Goal: Check status: Check status

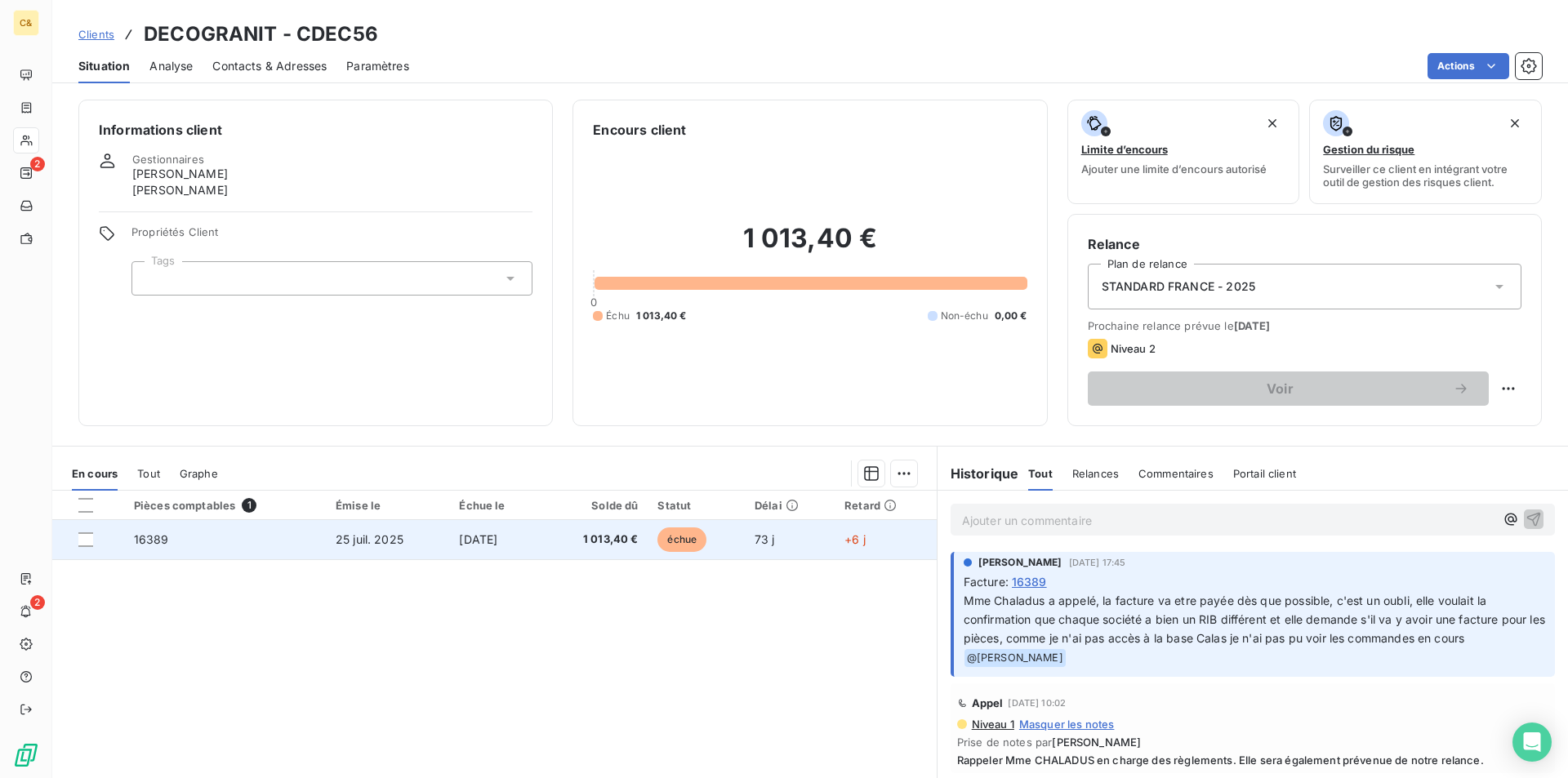
click at [542, 543] on td "[DATE]" at bounding box center [495, 540] width 93 height 40
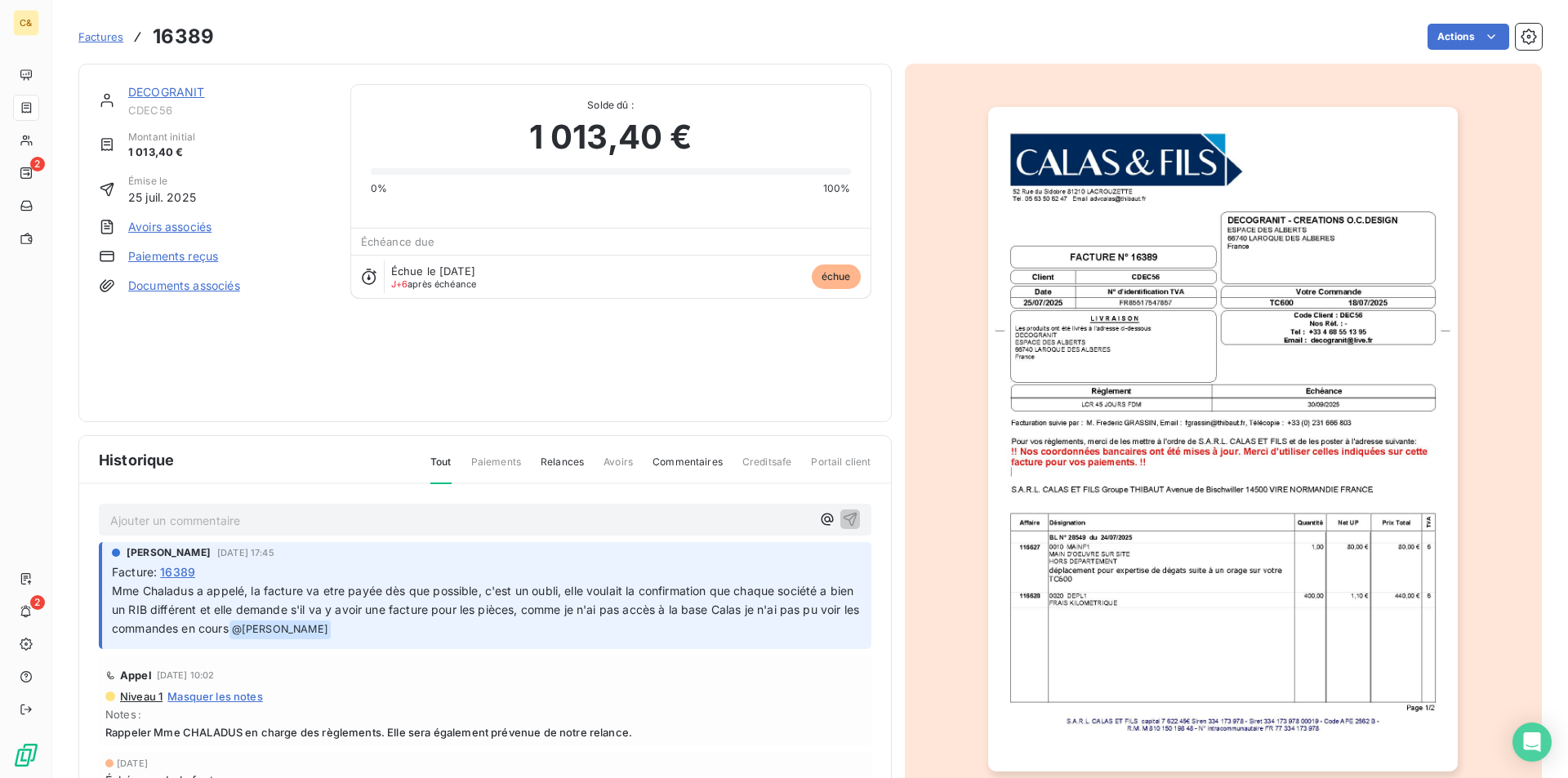
click at [1153, 289] on img "button" at bounding box center [1223, 439] width 470 height 664
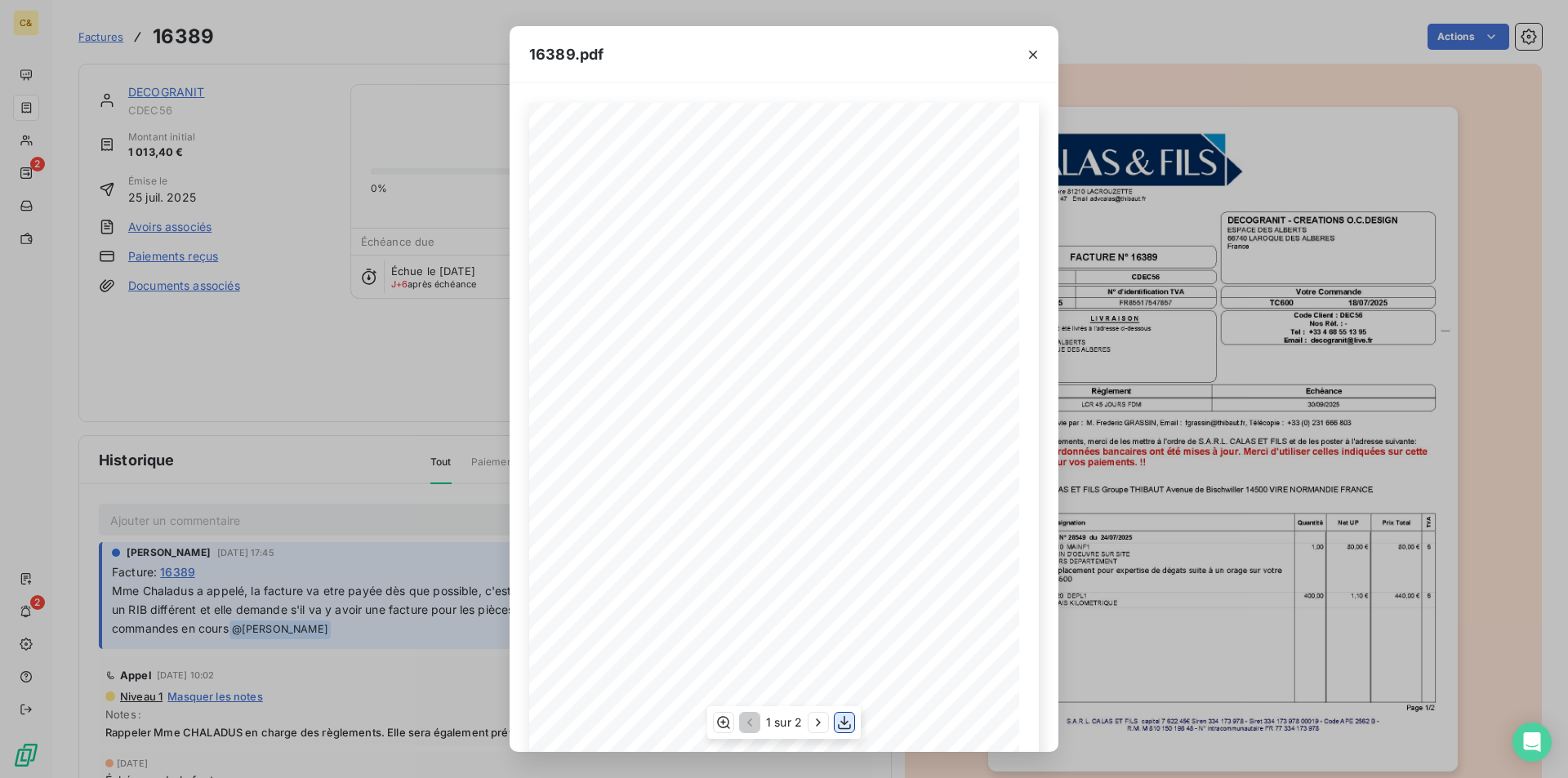
click at [838, 716] on icon "button" at bounding box center [844, 722] width 16 height 16
click at [1029, 53] on icon "button" at bounding box center [1032, 54] width 16 height 16
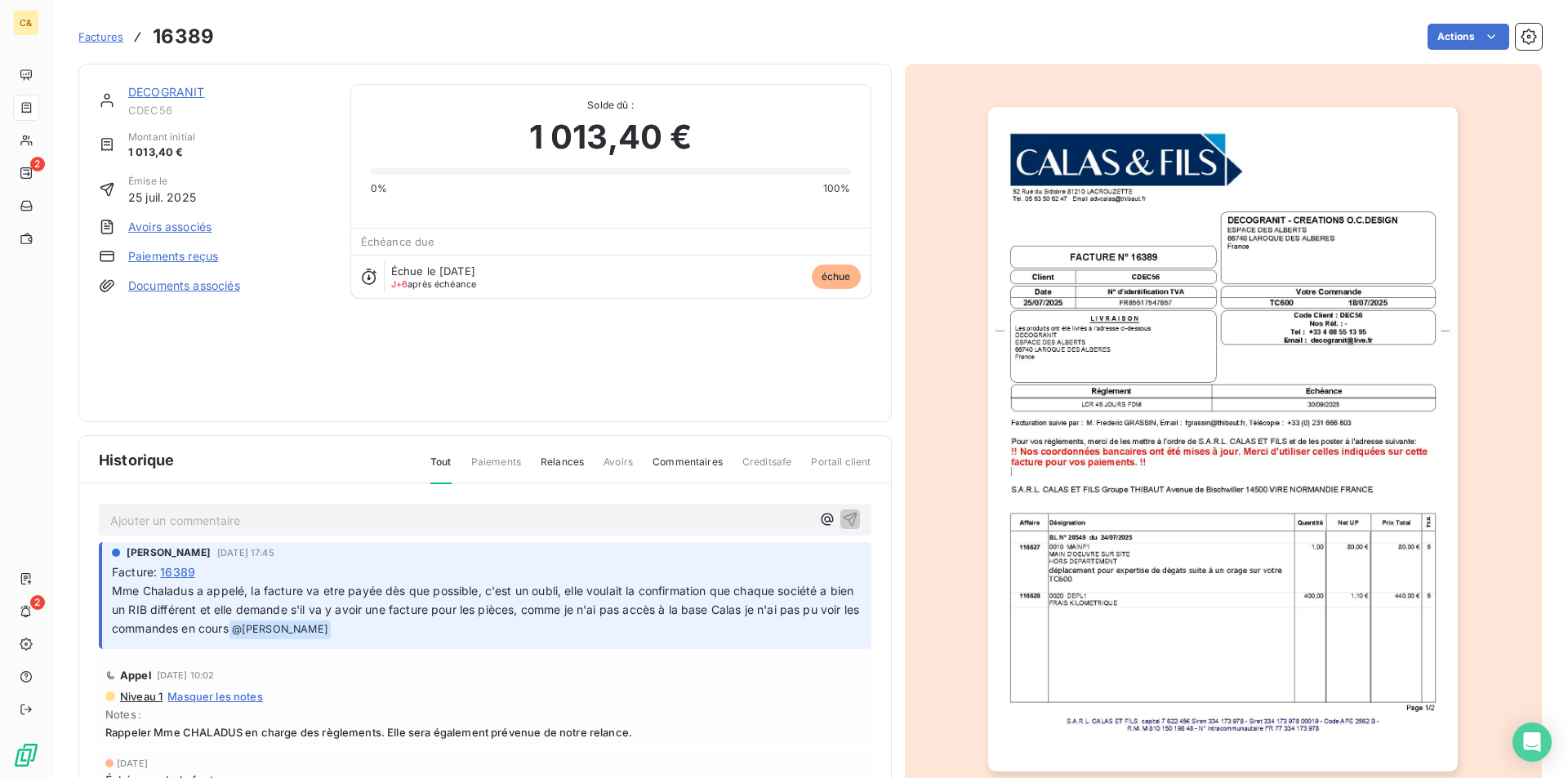
click at [644, 605] on span "Mme Chaladus a appelé, la facture va etre payée dès que possible, c'est un oubl…" at bounding box center [488, 609] width 751 height 52
click at [180, 92] on link "DECOGRANIT" at bounding box center [167, 91] width 77 height 14
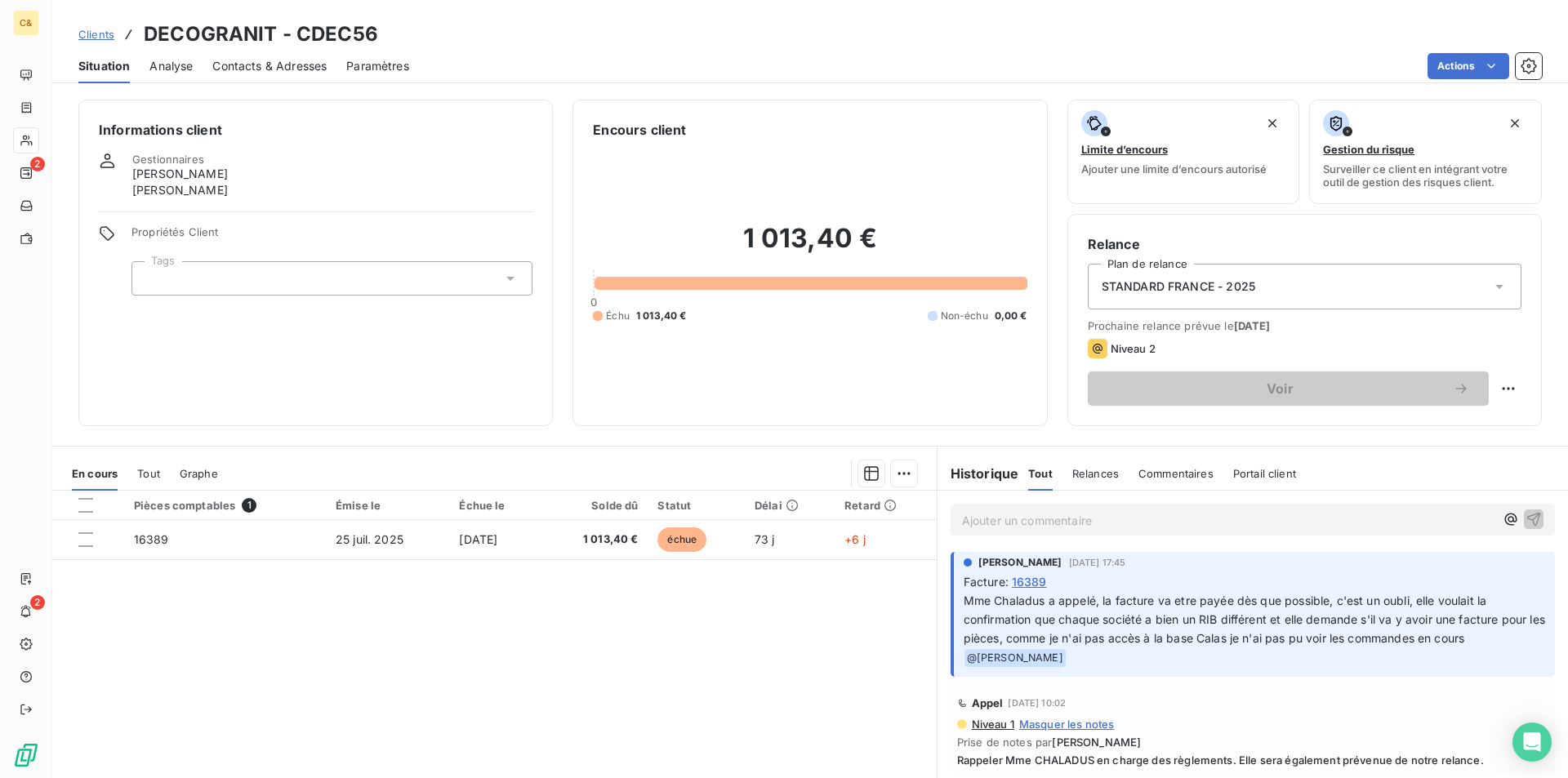
click at [1023, 522] on p "Ajouter un commentaire ﻿" at bounding box center [1228, 520] width 533 height 21
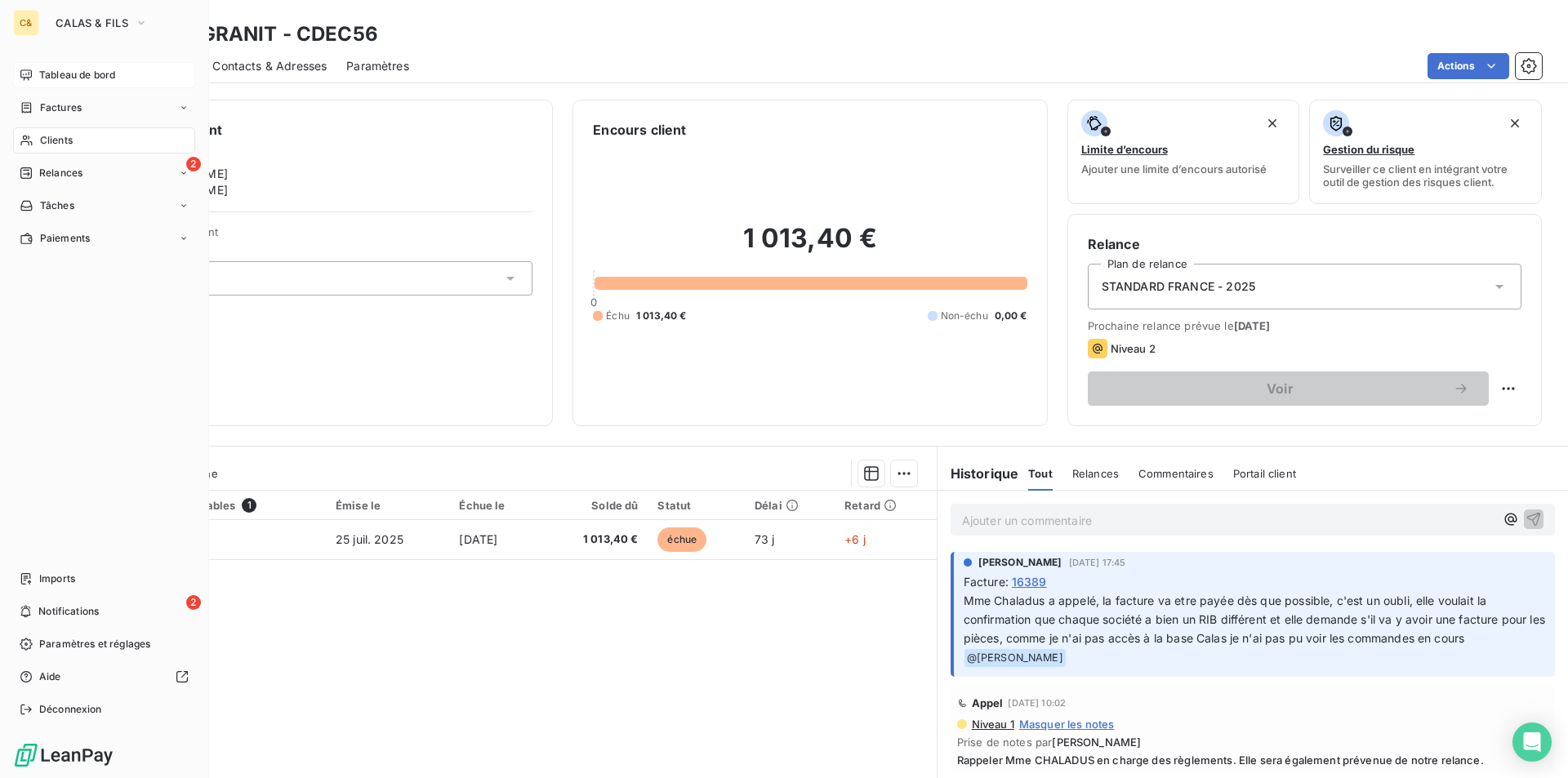
click at [68, 71] on span "Tableau de bord" at bounding box center [77, 75] width 76 height 15
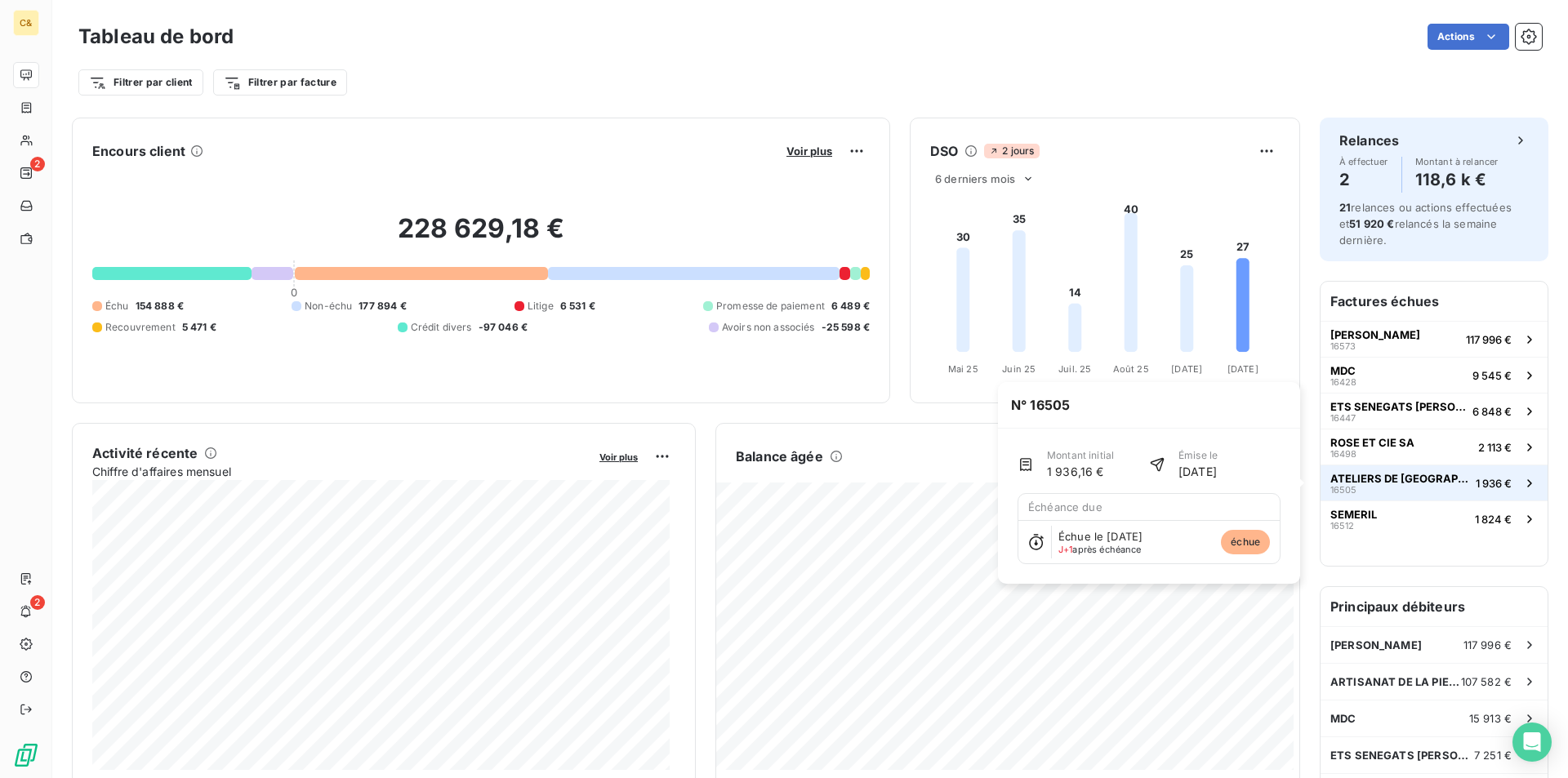
click at [1383, 476] on span "ATELIERS DE [GEOGRAPHIC_DATA]" at bounding box center [1400, 479] width 139 height 13
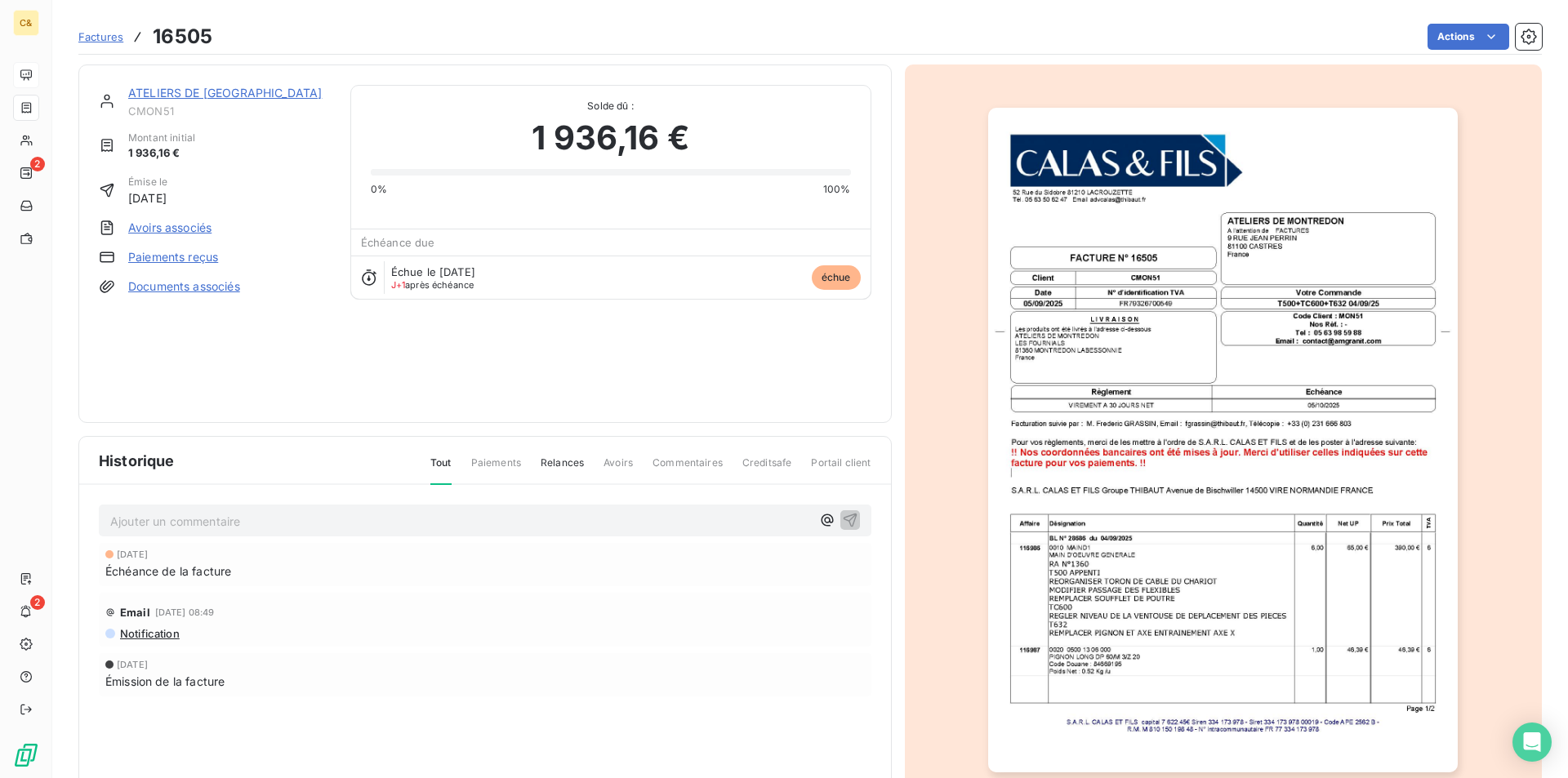
scroll to position [64, 0]
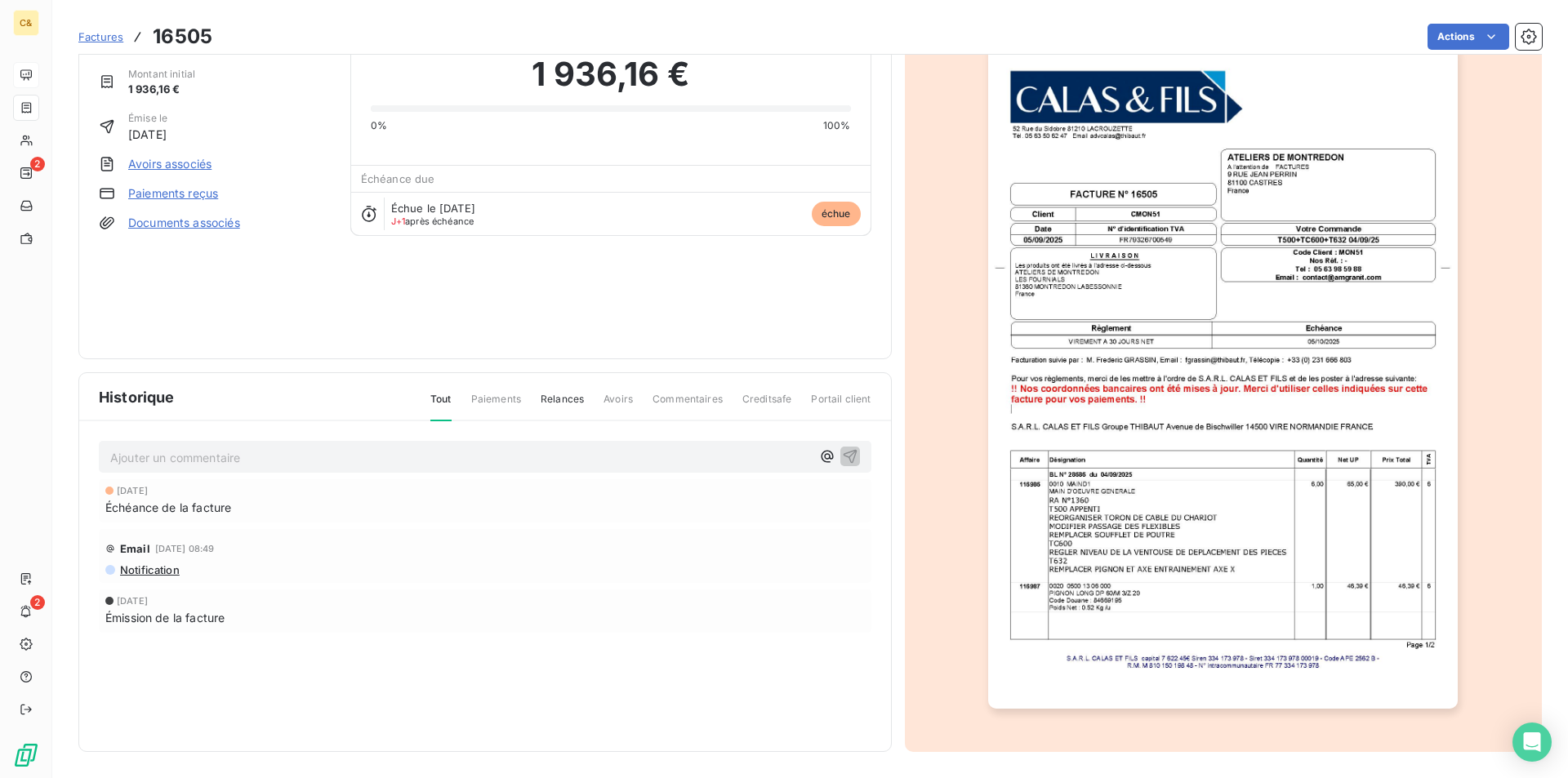
click at [1228, 571] on img "button" at bounding box center [1223, 376] width 470 height 664
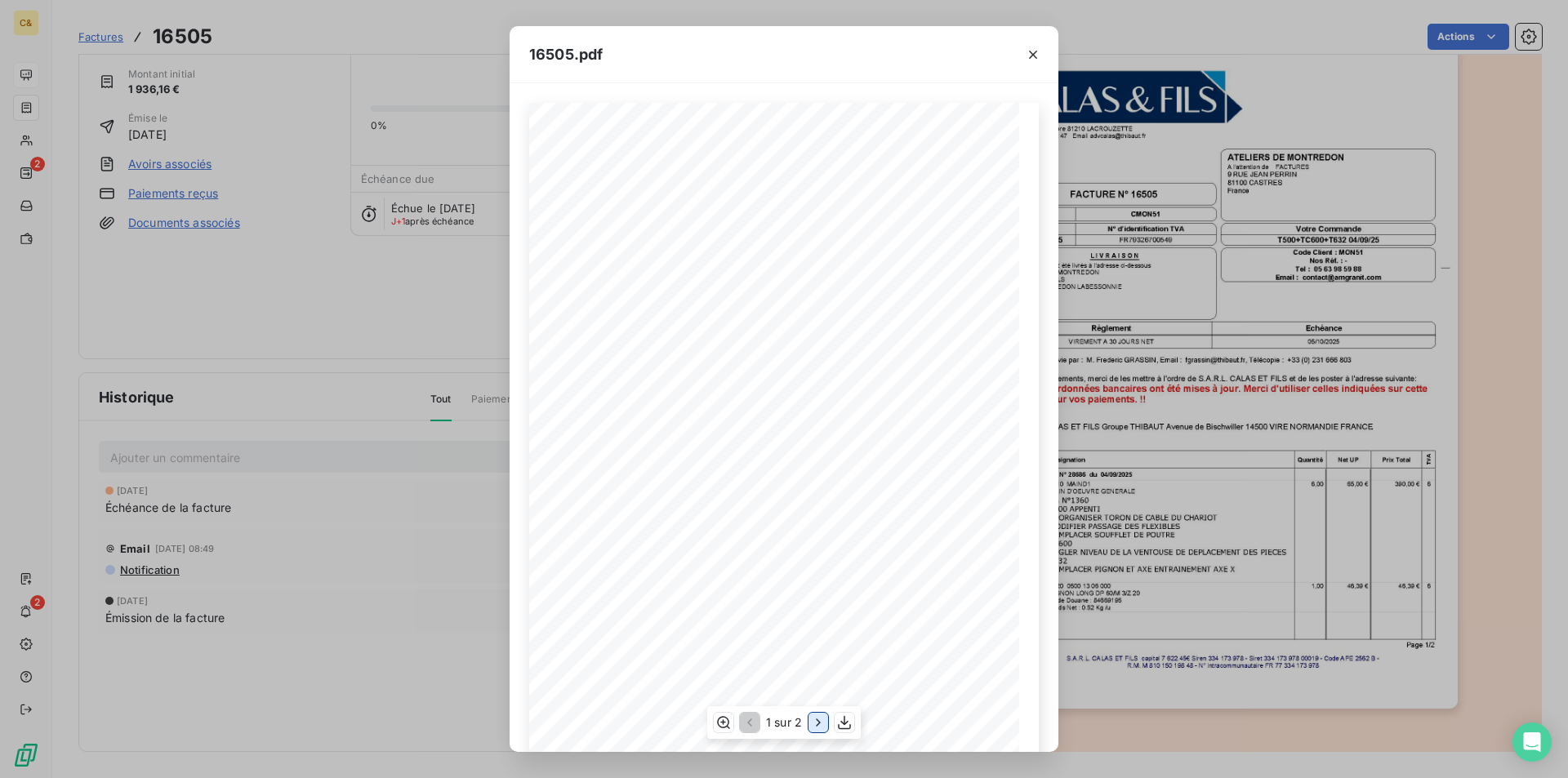
click at [814, 722] on icon "button" at bounding box center [818, 722] width 16 height 16
click at [1365, 247] on div "16505.pdf [STREET_ADDRESS]. 05 63 50 62 47 Email: [EMAIL_ADDRESS][DOMAIN_NAME] …" at bounding box center [784, 389] width 1568 height 778
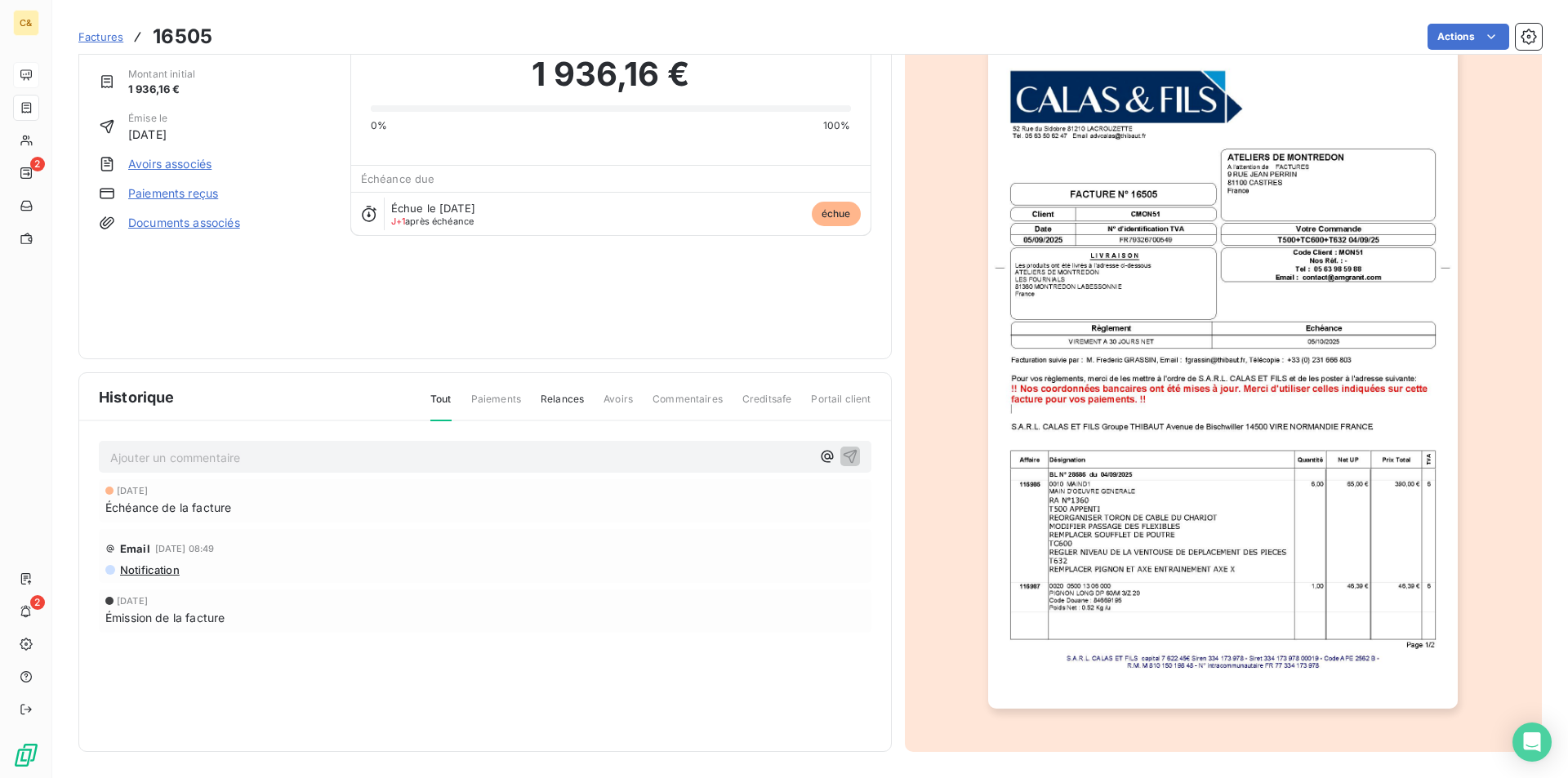
click at [1022, 529] on img "button" at bounding box center [1223, 376] width 470 height 664
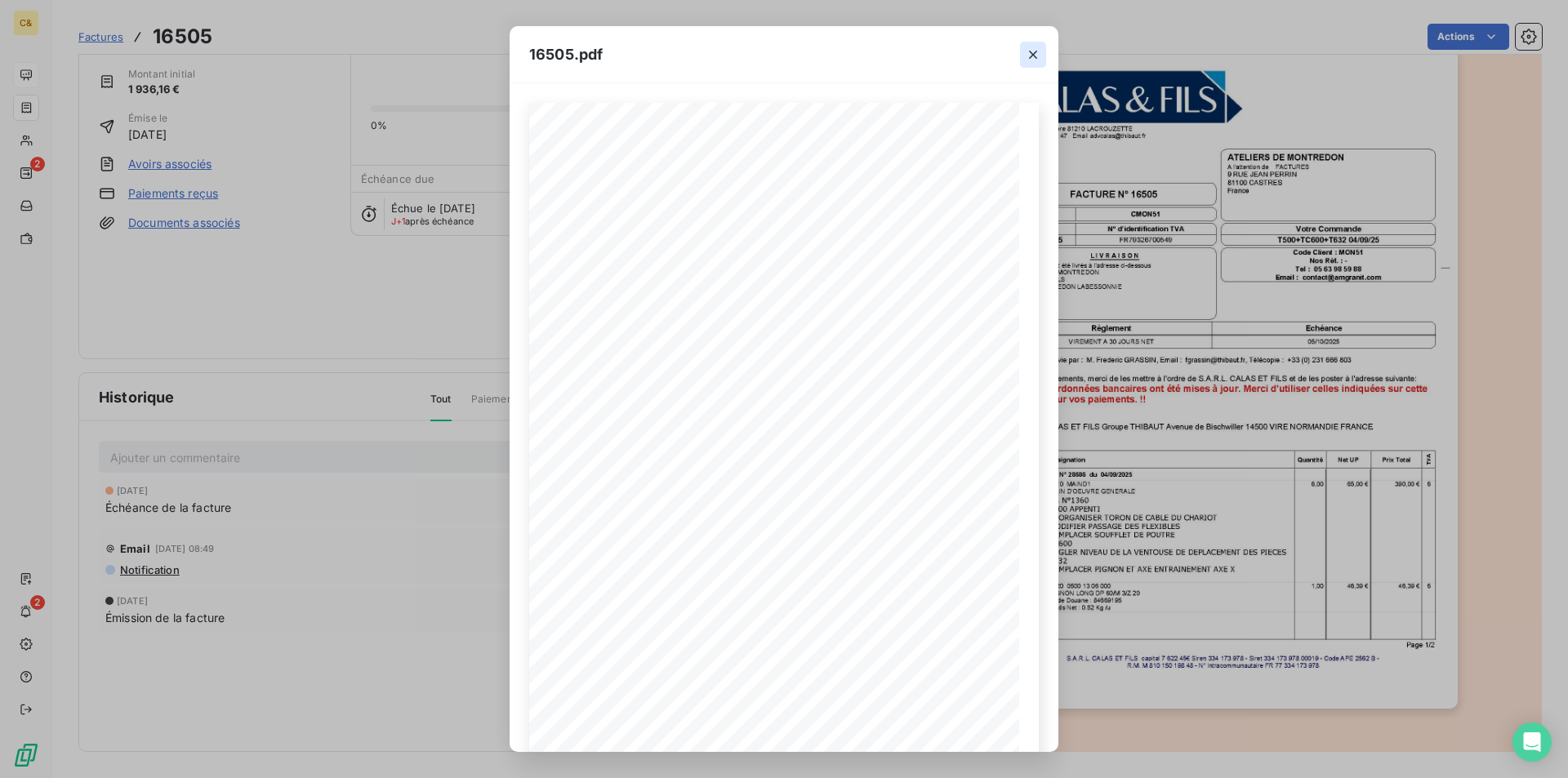
click at [1035, 58] on icon "button" at bounding box center [1032, 54] width 16 height 16
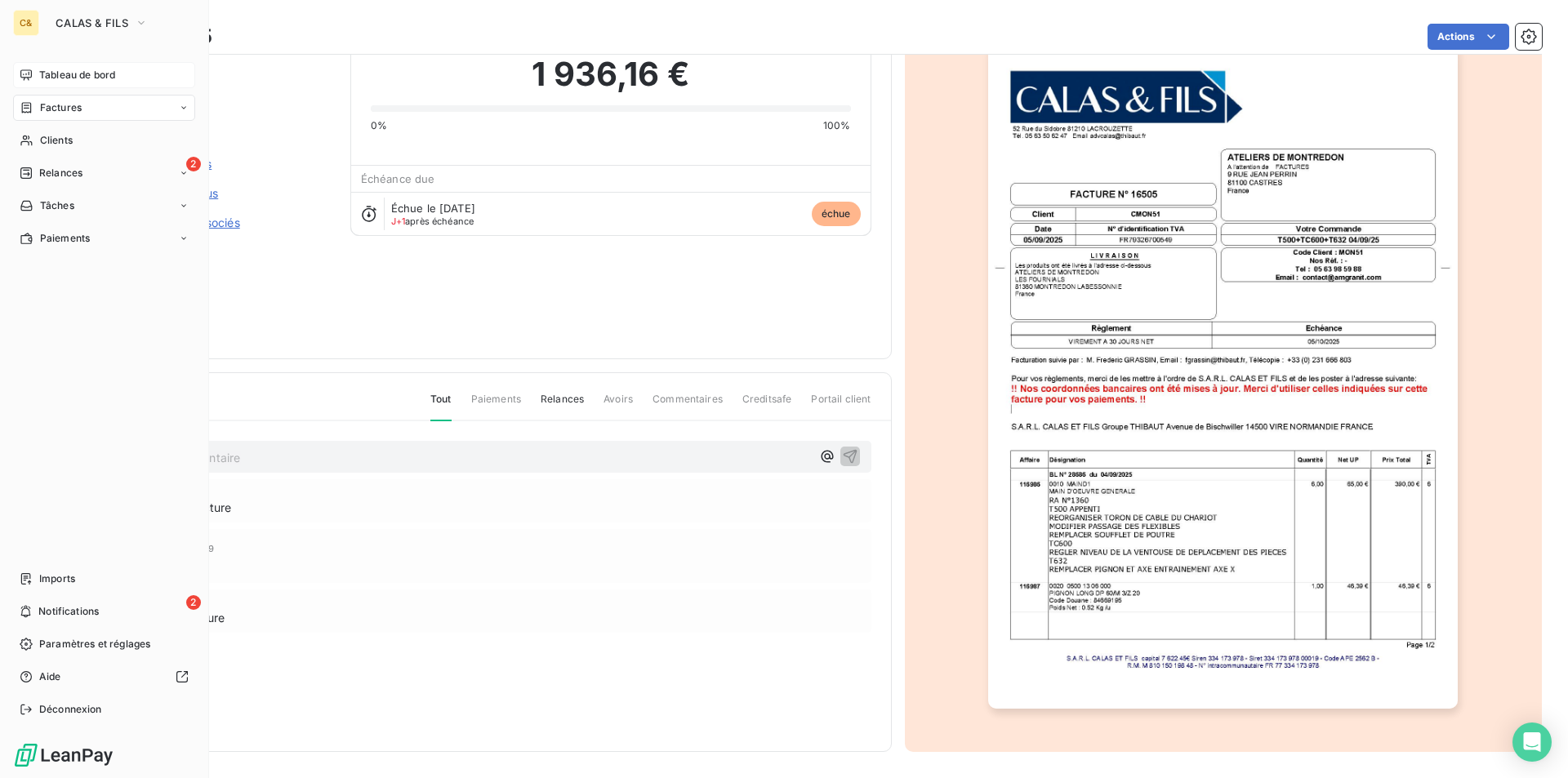
click at [57, 75] on span "Tableau de bord" at bounding box center [77, 75] width 76 height 15
